Goal: Find specific page/section: Find specific page/section

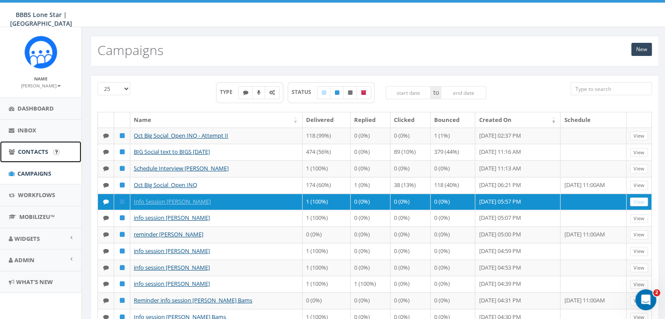
click at [26, 149] on span "Contacts" at bounding box center [33, 152] width 30 height 8
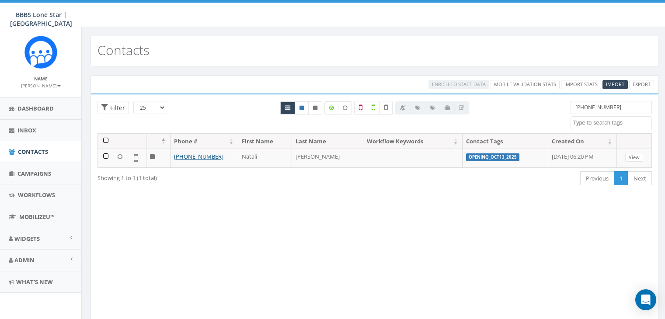
select select
click at [608, 106] on input "347-433-7843" at bounding box center [610, 107] width 81 height 13
type input "3"
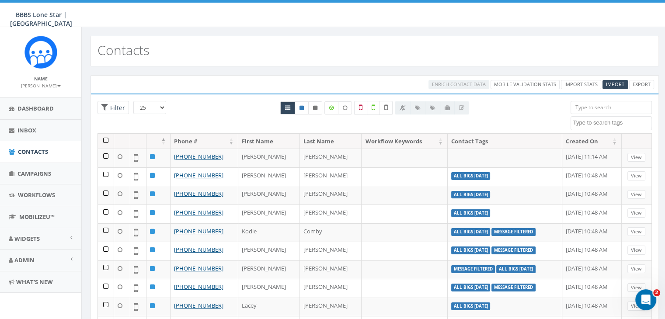
paste input "(214) 636-4633"
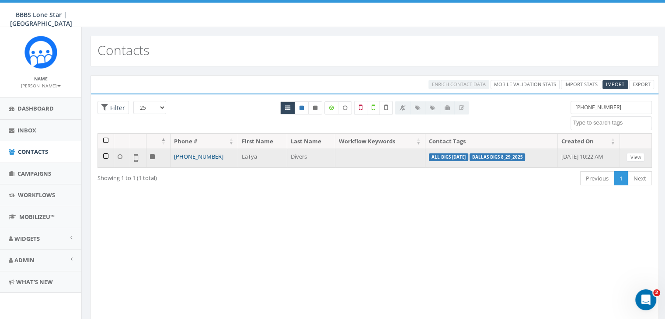
type input "(214) 636-4633"
click at [196, 158] on link "[PHONE_NUMBER]" at bounding box center [198, 157] width 49 height 8
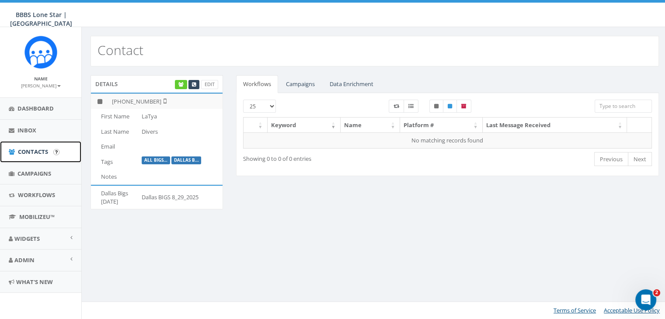
click at [37, 151] on span "Contacts" at bounding box center [33, 152] width 30 height 8
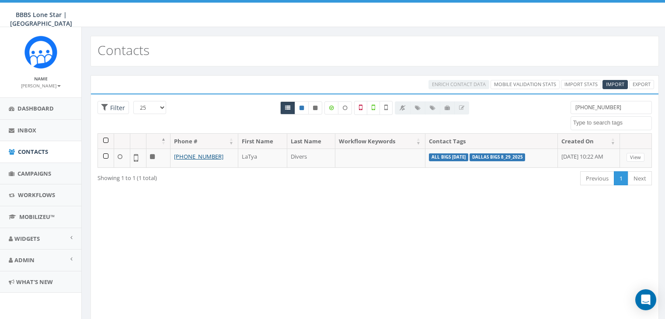
select select
